Goal: Task Accomplishment & Management: Complete application form

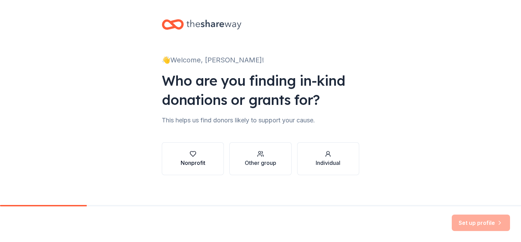
click at [203, 166] on button "Nonprofit" at bounding box center [193, 158] width 62 height 33
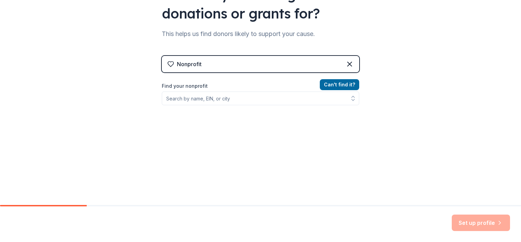
scroll to position [88, 0]
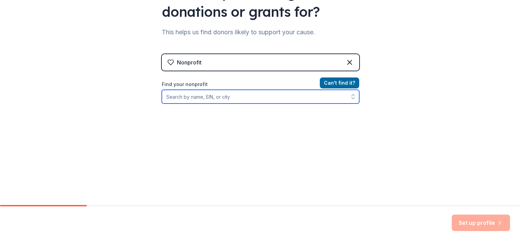
click at [208, 95] on input "Find your nonprofit" at bounding box center [260, 97] width 197 height 14
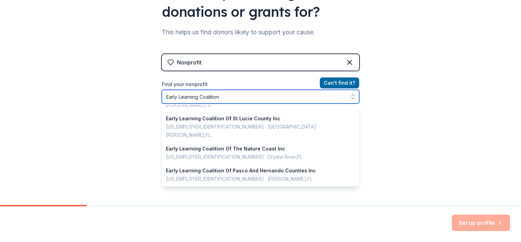
scroll to position [1, 0]
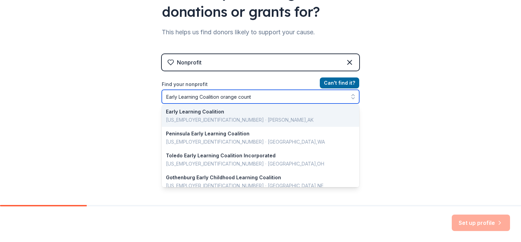
type input "Early Learning Coalition [GEOGRAPHIC_DATA]"
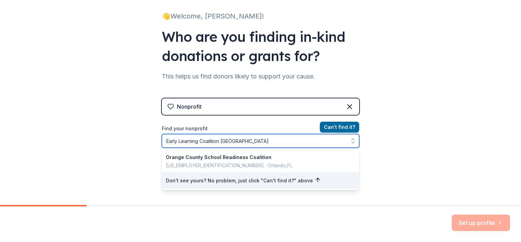
scroll to position [54, 0]
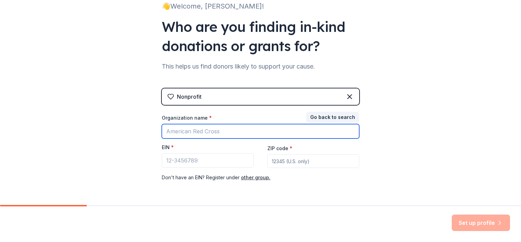
click at [218, 132] on input "Organization name *" at bounding box center [260, 131] width 197 height 14
type input "O"
click at [194, 136] on input "Early learn" at bounding box center [260, 131] width 197 height 14
type input "Early learning Coalition"
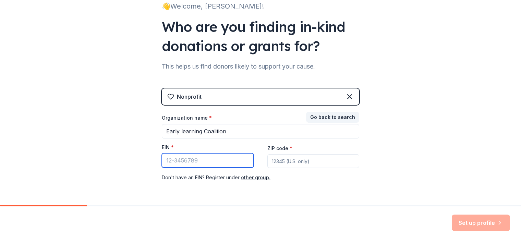
click at [196, 163] on input "EIN *" at bounding box center [208, 160] width 92 height 14
paste input "[US_EMPLOYER_IDENTIFICATION_NUMBER]"
type input "[US_EMPLOYER_IDENTIFICATION_NUMBER]"
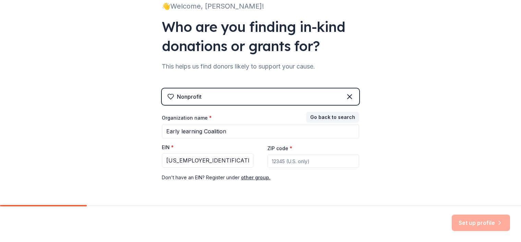
click at [294, 163] on input "ZIP code *" at bounding box center [313, 161] width 92 height 14
type input "32809"
click at [475, 224] on button "Set up profile" at bounding box center [481, 222] width 58 height 16
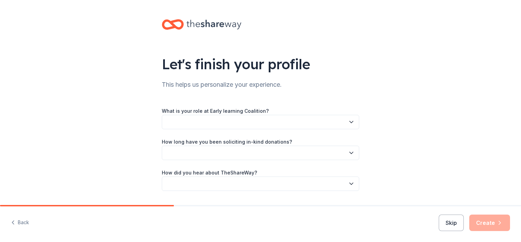
click at [229, 120] on button "button" at bounding box center [260, 122] width 197 height 14
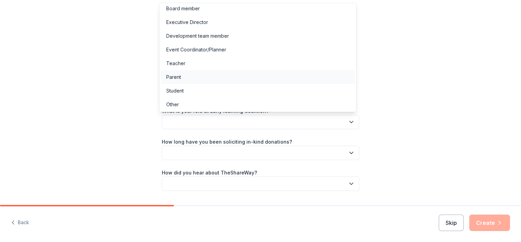
scroll to position [3, 0]
click at [201, 105] on div "Other" at bounding box center [258, 104] width 194 height 14
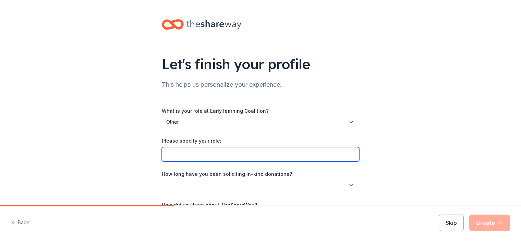
click at [199, 154] on input "Please specify your role:" at bounding box center [260, 154] width 197 height 14
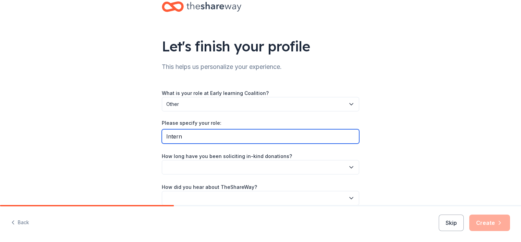
scroll to position [51, 0]
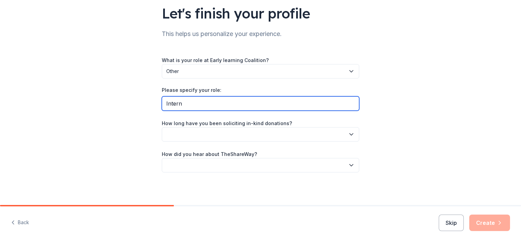
type input "Intern"
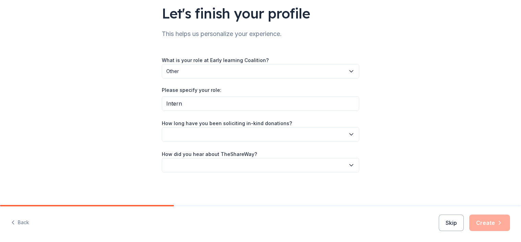
click at [209, 139] on button "button" at bounding box center [260, 134] width 197 height 14
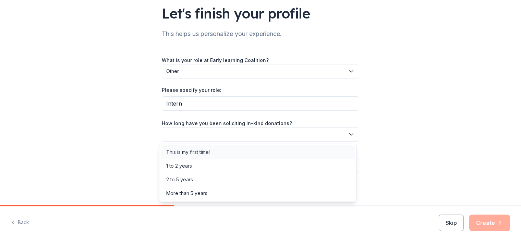
click at [198, 150] on div "This is my first time!" at bounding box center [188, 152] width 44 height 8
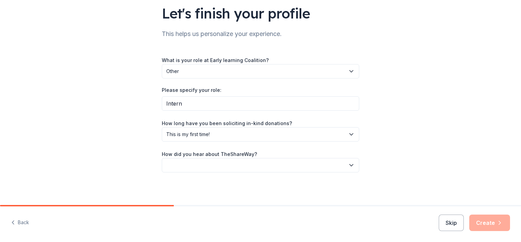
click at [207, 162] on button "button" at bounding box center [260, 165] width 197 height 14
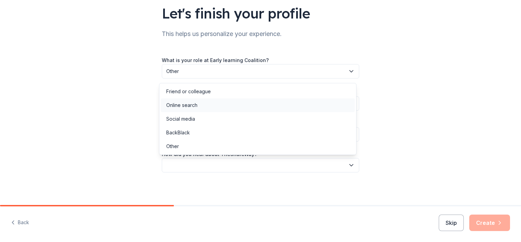
click at [196, 107] on div "Online search" at bounding box center [181, 105] width 31 height 8
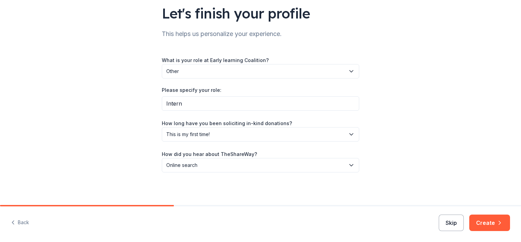
click at [444, 220] on button "Skip" at bounding box center [451, 222] width 25 height 16
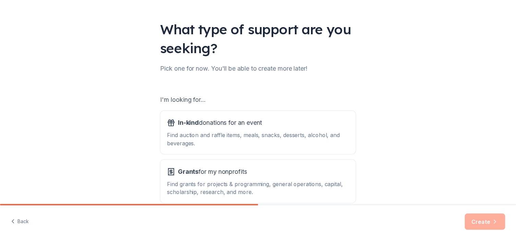
scroll to position [72, 0]
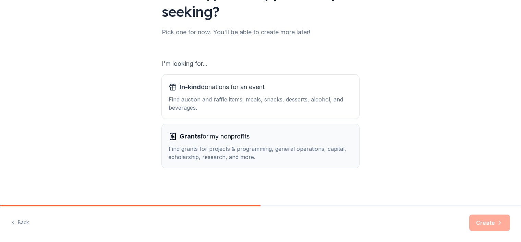
click at [306, 157] on div "Find grants for projects & programming, general operations, capital, scholarshi…" at bounding box center [261, 153] width 184 height 16
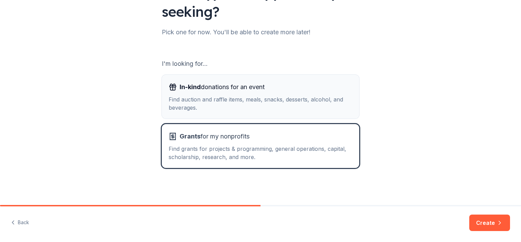
click at [292, 107] on div "Find auction and raffle items, meals, snacks, desserts, alcohol, and beverages." at bounding box center [261, 103] width 184 height 16
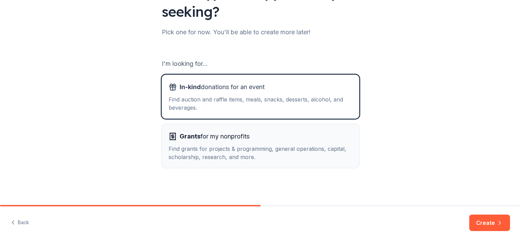
click at [309, 139] on div "Grants for my nonprofits" at bounding box center [261, 136] width 184 height 11
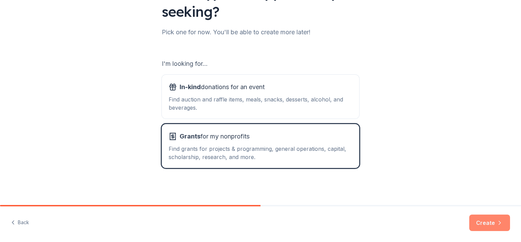
click at [487, 227] on button "Create" at bounding box center [489, 222] width 41 height 16
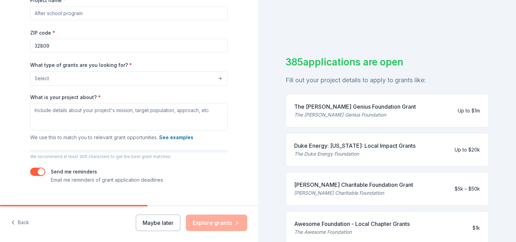
scroll to position [123, 0]
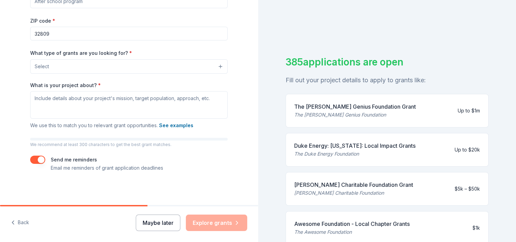
click at [156, 228] on button "Maybe later" at bounding box center [158, 222] width 45 height 16
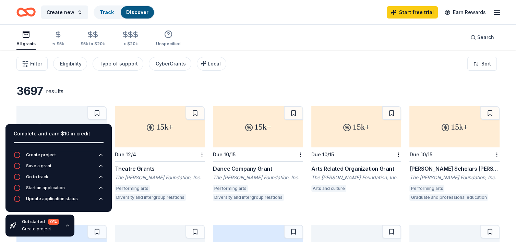
click at [123, 88] on div "3697 results" at bounding box center [257, 91] width 483 height 14
click at [485, 40] on span "Search" at bounding box center [485, 37] width 17 height 8
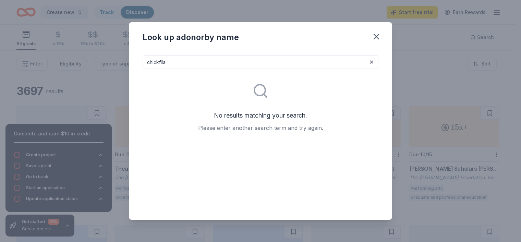
drag, startPoint x: 188, startPoint y: 56, endPoint x: 184, endPoint y: 59, distance: 5.6
click at [186, 57] on input "chickfila" at bounding box center [261, 62] width 236 height 14
drag, startPoint x: 180, startPoint y: 65, endPoint x: 159, endPoint y: 69, distance: 21.3
click at [159, 69] on div "chickfila No results matching your search. Please enter another search term and…" at bounding box center [261, 131] width 236 height 153
type input "[DEMOGRAPHIC_DATA] fil"
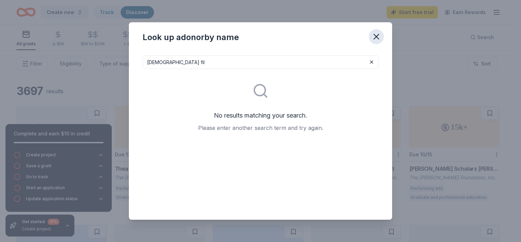
click at [381, 35] on button "button" at bounding box center [376, 36] width 15 height 15
